Goal: Task Accomplishment & Management: Use online tool/utility

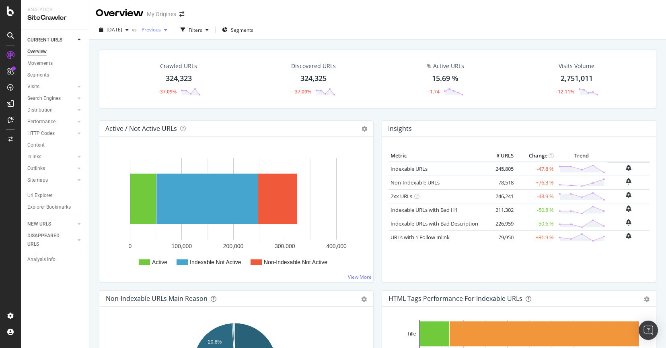
click at [171, 29] on div "button" at bounding box center [166, 29] width 10 height 5
click at [313, 13] on div "Overview My Origines" at bounding box center [377, 10] width 577 height 20
click at [129, 27] on icon "button" at bounding box center [127, 29] width 3 height 5
click at [259, 63] on div "Discovered URLs 324,325 -37.09%" at bounding box center [314, 79] width 136 height 42
click at [132, 26] on div "2025 Sep. 16th" at bounding box center [114, 30] width 36 height 12
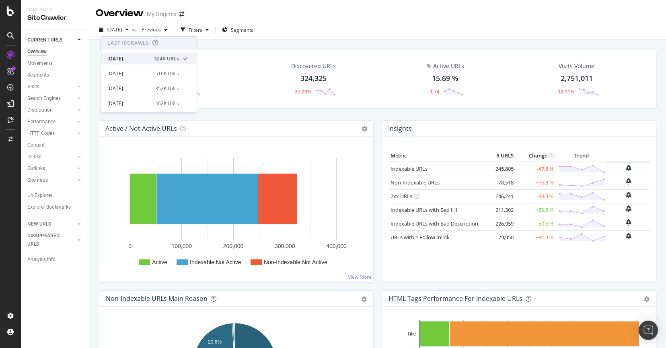
click at [135, 59] on div "2025 Sep. 16th" at bounding box center [128, 58] width 42 height 7
click at [325, 25] on div "2025 Sep. 16th vs Previous Filters Segments" at bounding box center [377, 31] width 577 height 16
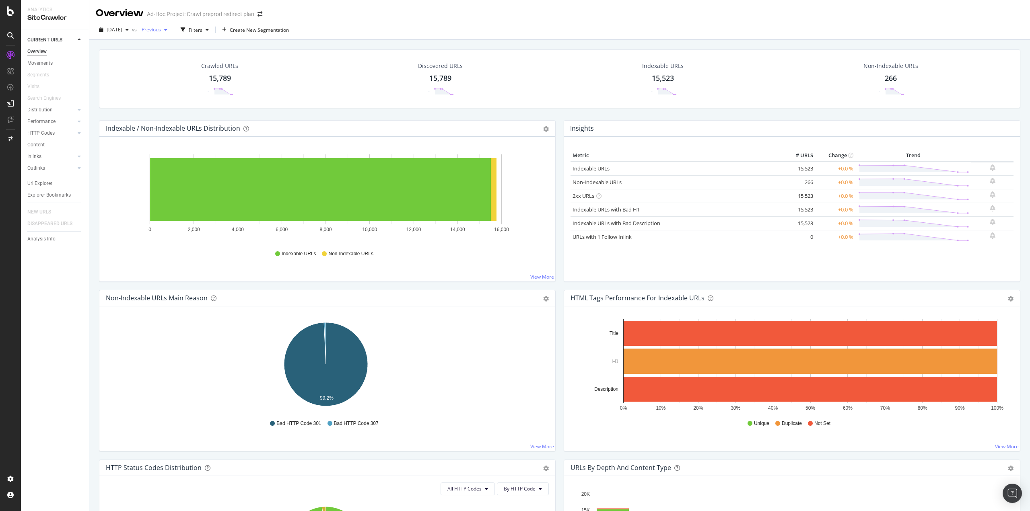
click at [167, 31] on icon "button" at bounding box center [165, 29] width 3 height 5
click at [361, 27] on div "2025 Sep. 18th vs Previous Filters Create New Segmentation" at bounding box center [559, 31] width 941 height 16
click at [557, 87] on div "Indexable URLs 15,523 -" at bounding box center [662, 79] width 221 height 42
click at [77, 38] on div at bounding box center [79, 40] width 8 height 8
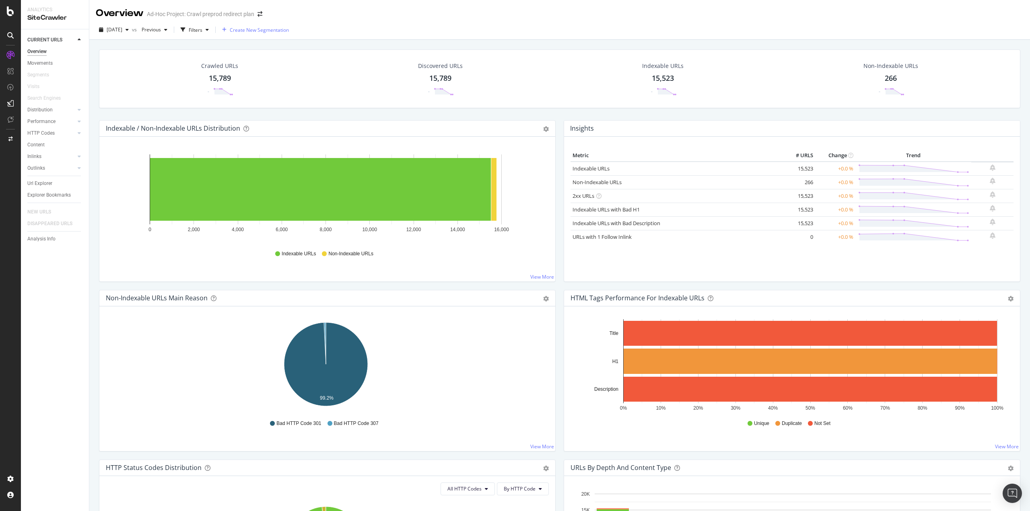
click at [280, 29] on span "Create New Segmentation" at bounding box center [259, 30] width 59 height 7
click at [561, 115] on div "Crawled URLs 15,789 - Discovered URLs 15,789 - Indexable URLs 15,523 - Non-Inde…" at bounding box center [559, 84] width 929 height 71
click at [627, 62] on div "Indexable URLs 15,523 -" at bounding box center [662, 79] width 221 height 42
